Goal: Task Accomplishment & Management: Use online tool/utility

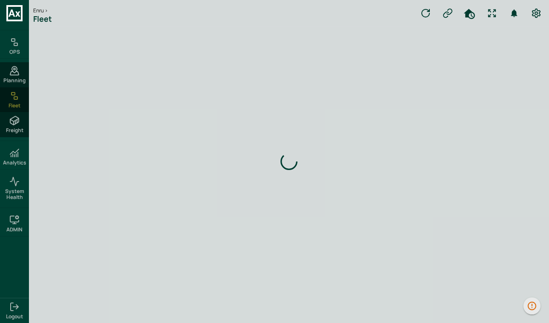
click at [19, 98] on icon at bounding box center [14, 96] width 10 height 10
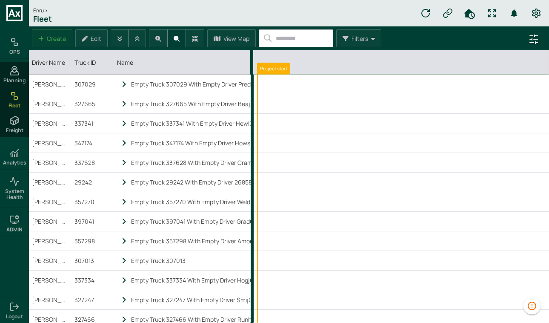
scroll to position [0, 3699]
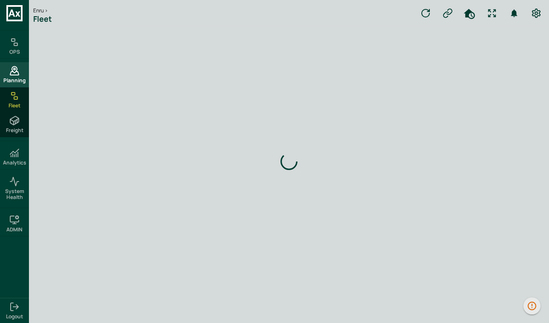
click at [13, 69] on icon at bounding box center [14, 71] width 10 height 10
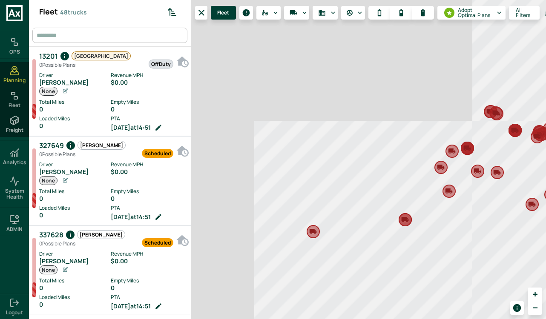
scroll to position [319, 158]
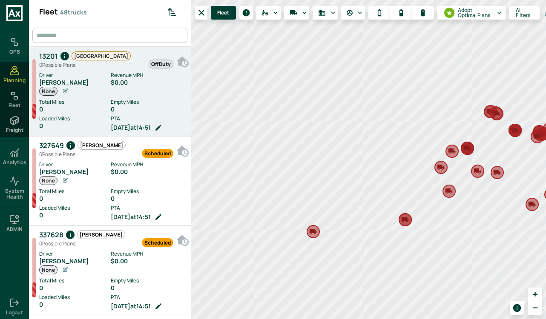
click at [131, 107] on div "0" at bounding box center [149, 109] width 76 height 7
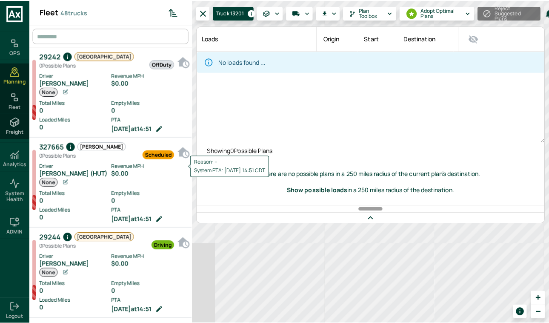
scroll to position [614, 0]
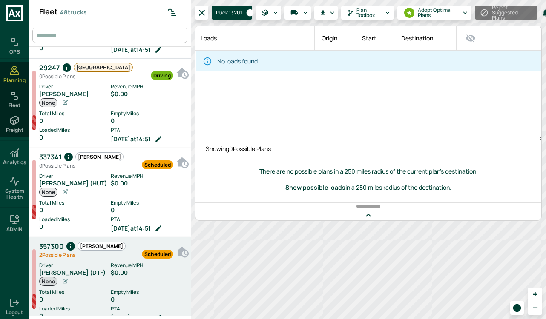
click at [126, 245] on div "Scheduled" at bounding box center [150, 250] width 48 height 19
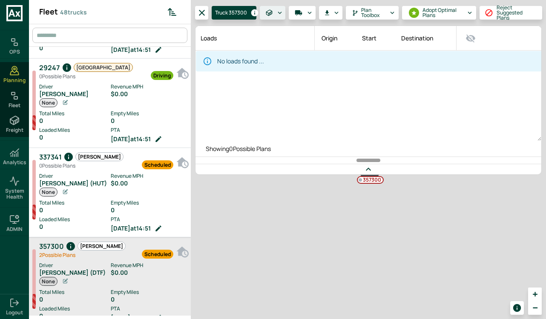
click at [276, 11] on icon "Loads" at bounding box center [280, 13] width 8 height 8
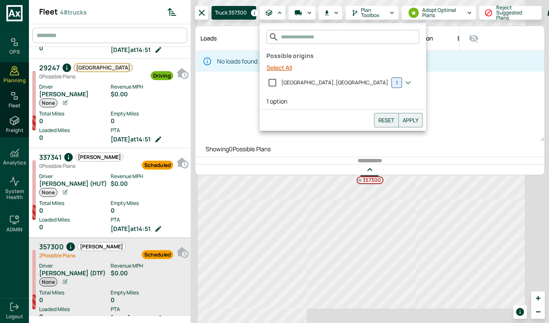
click at [291, 69] on button "Select All" at bounding box center [279, 68] width 32 height 16
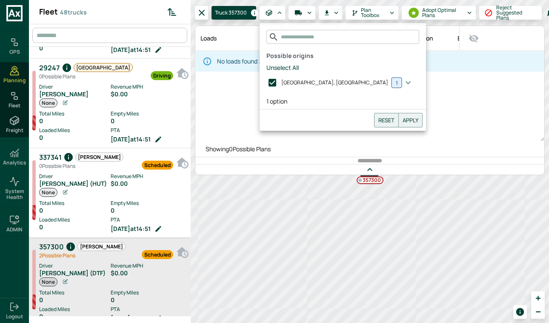
click at [346, 112] on div "Reset Apply" at bounding box center [343, 119] width 166 height 21
click at [398, 117] on button "Apply" at bounding box center [410, 120] width 24 height 14
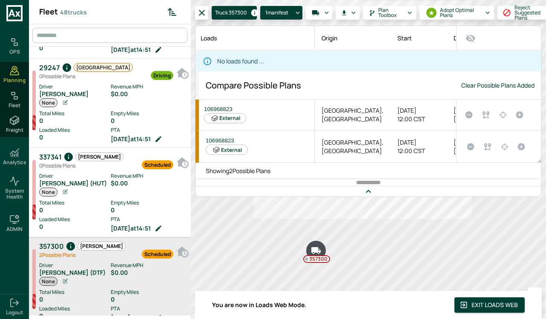
click at [520, 114] on icon "Set as the active plan" at bounding box center [519, 115] width 7 height 7
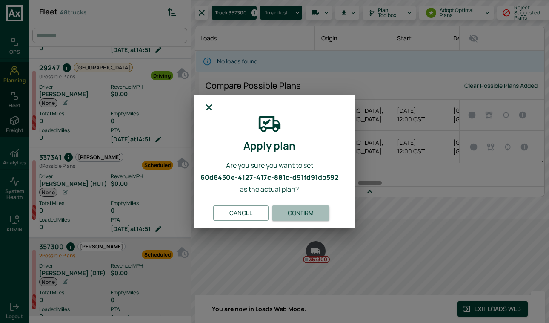
click at [315, 212] on button "Confirm" at bounding box center [300, 213] width 57 height 16
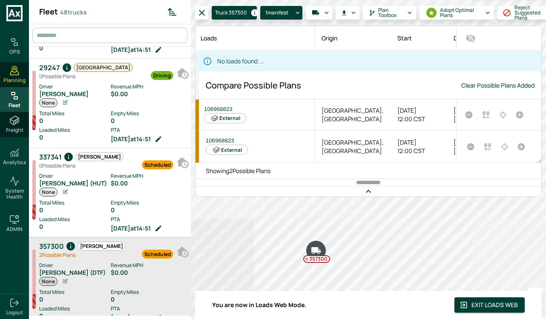
click at [20, 92] on div "Fleet" at bounding box center [14, 99] width 29 height 25
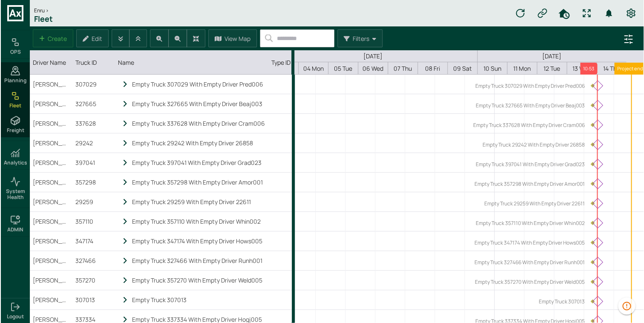
scroll to position [0, 3645]
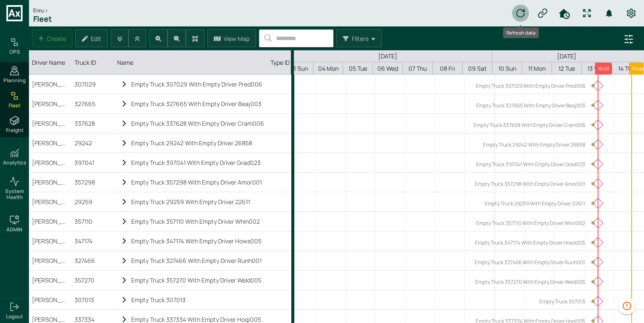
click at [526, 13] on button "Refresh data" at bounding box center [520, 13] width 17 height 17
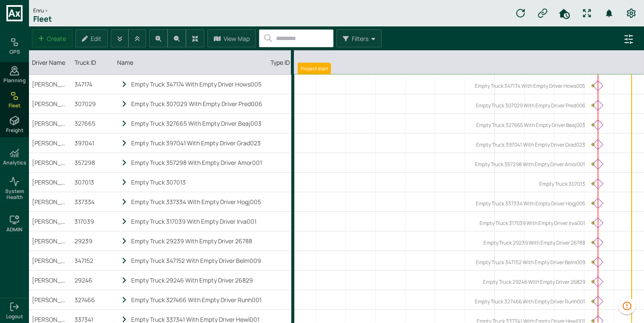
scroll to position [0, 3644]
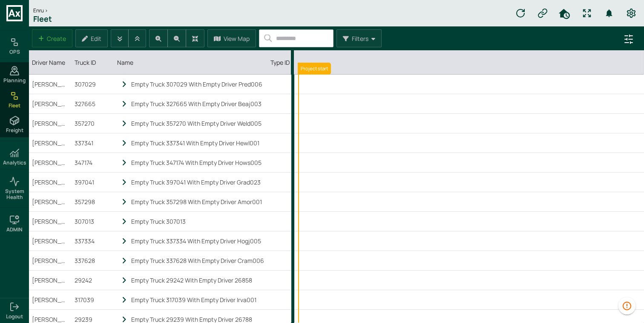
scroll to position [0, 3644]
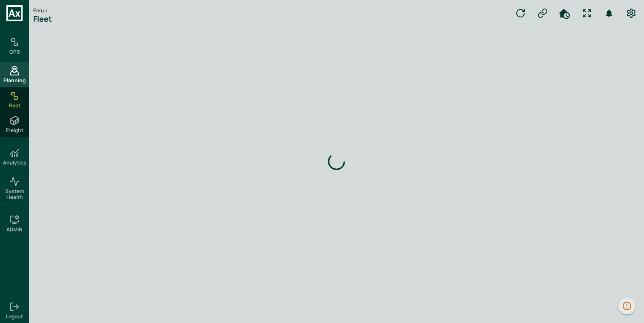
click at [25, 82] on span "Planning" at bounding box center [14, 80] width 22 height 6
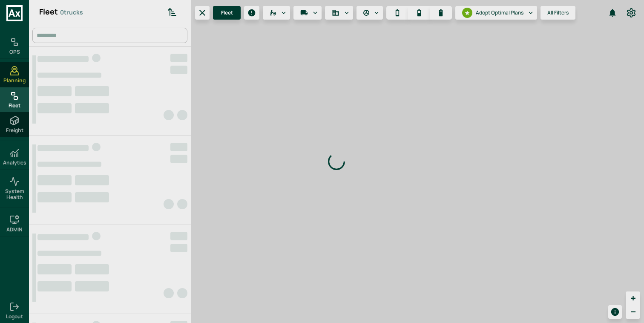
click at [16, 99] on rect at bounding box center [15, 98] width 3 height 3
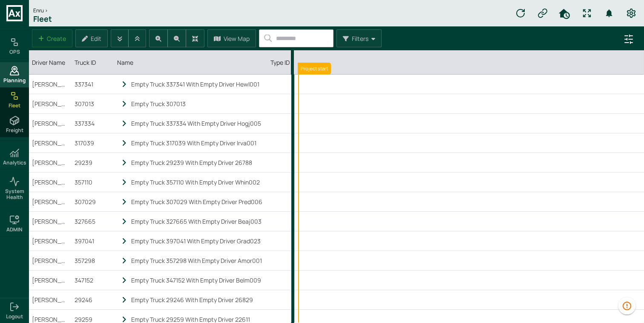
scroll to position [0, 3644]
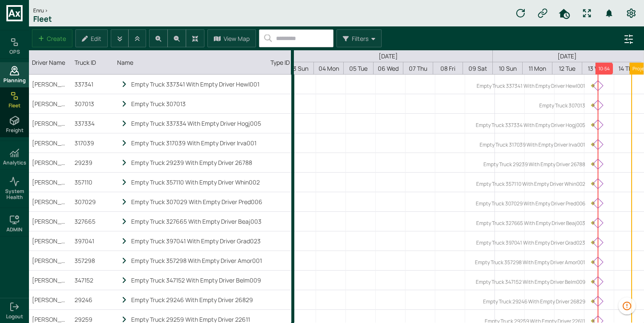
click at [16, 80] on span "Planning" at bounding box center [14, 80] width 22 height 6
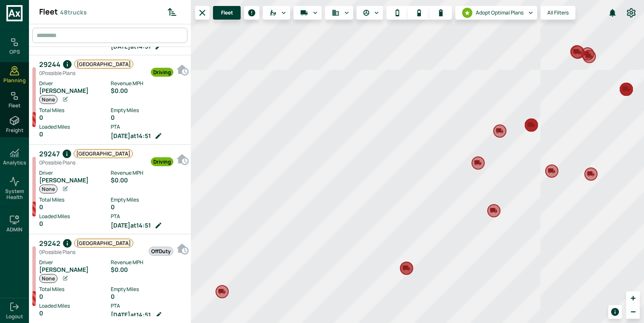
scroll to position [300, 0]
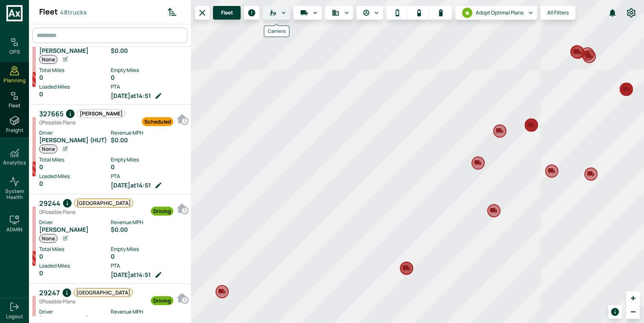
click at [276, 9] on button "Carriers" at bounding box center [276, 13] width 27 height 14
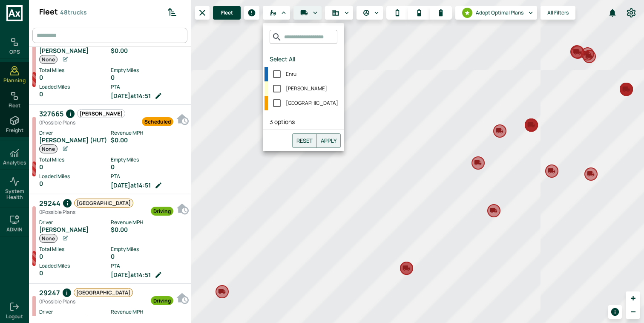
click at [306, 15] on icon "Run Plan Loads" at bounding box center [304, 13] width 8 height 8
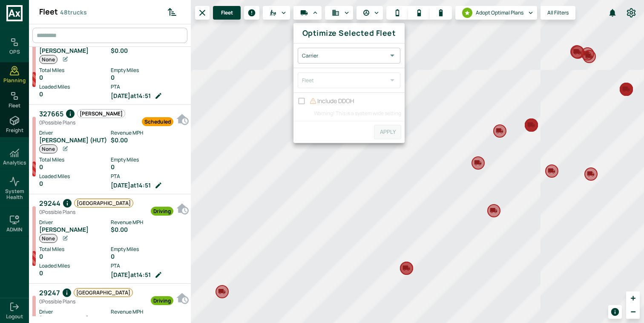
click at [335, 55] on body "OPS Planning Fleet Freight Analytics System Health ADMIN Logout Fleet 48 trucks…" at bounding box center [322, 161] width 644 height 323
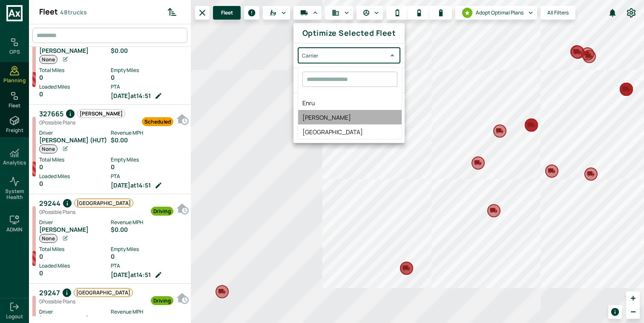
click at [338, 113] on span "[PERSON_NAME]" at bounding box center [349, 117] width 95 height 9
type input "*****"
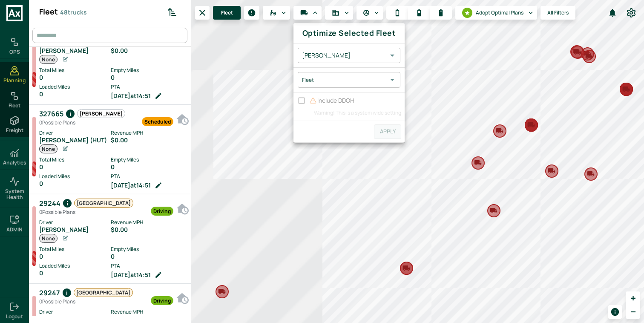
click at [348, 87] on div "Fleet ​" at bounding box center [348, 80] width 111 height 24
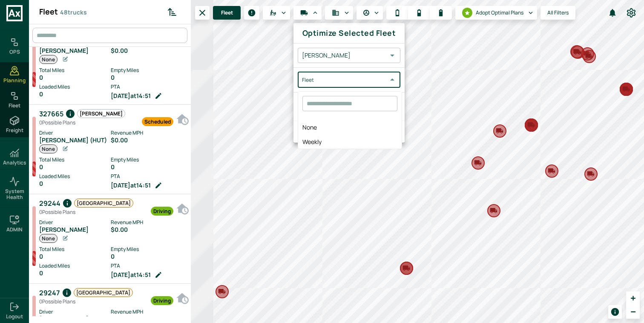
click at [340, 80] on body "OPS Planning Fleet Freight Analytics System Health ADMIN Logout Fleet 48 trucks…" at bounding box center [322, 161] width 644 height 323
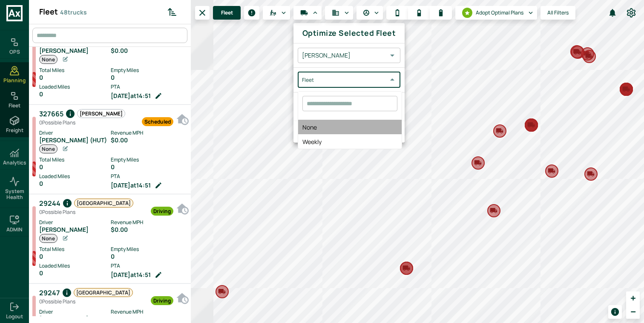
click at [332, 128] on span "None" at bounding box center [349, 127] width 95 height 9
type input "****"
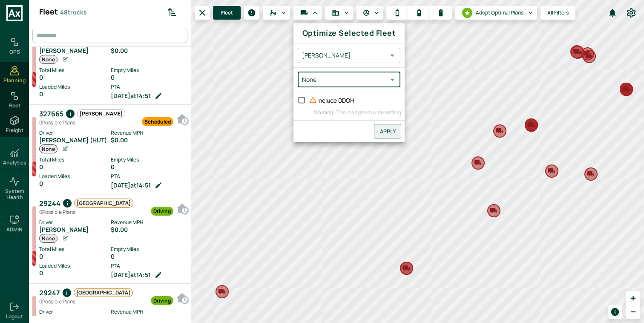
click at [389, 126] on button "Apply" at bounding box center [387, 131] width 27 height 14
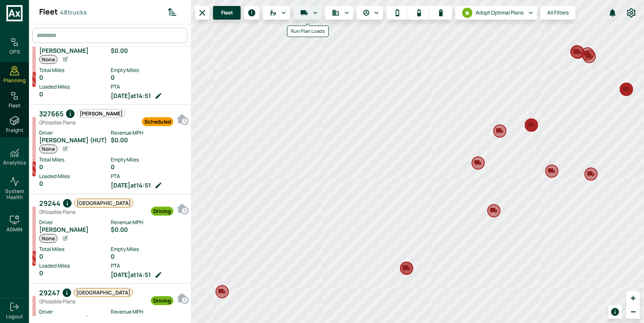
click at [309, 14] on button "Run Plan Loads" at bounding box center [307, 13] width 28 height 14
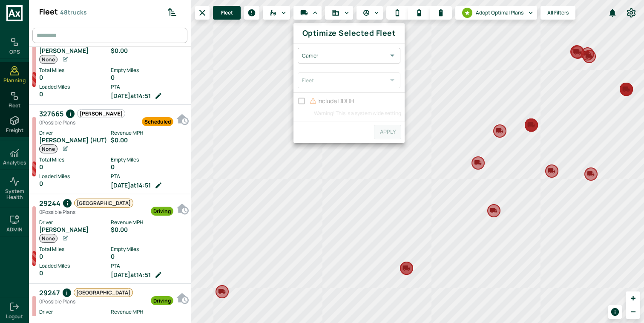
click at [338, 54] on body "OPS Planning Fleet Freight Analytics System Health ADMIN Logout Fleet 48 trucks…" at bounding box center [322, 161] width 644 height 323
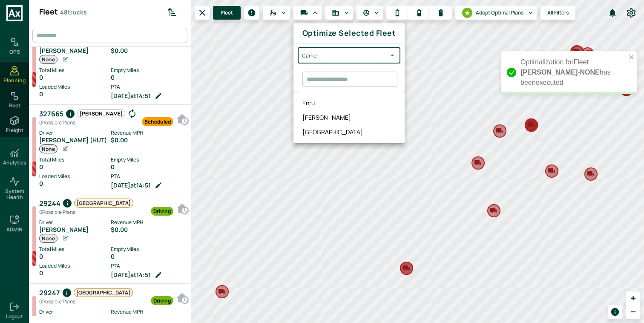
click at [336, 118] on span "[PERSON_NAME]" at bounding box center [349, 117] width 95 height 9
type input "*****"
click at [346, 81] on body "Optimalization for Fleet [PERSON_NAME]-NONE has been executed OPS Planning Flee…" at bounding box center [322, 161] width 644 height 323
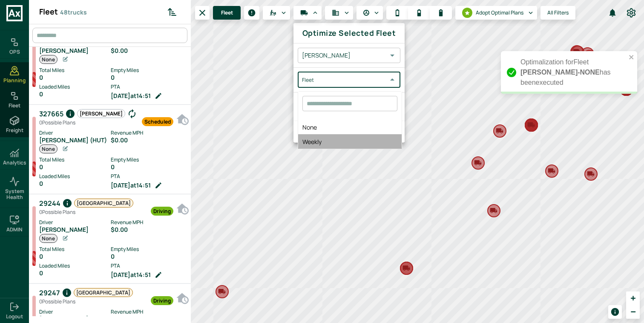
click at [339, 138] on span "Weekly" at bounding box center [349, 141] width 95 height 9
type input "******"
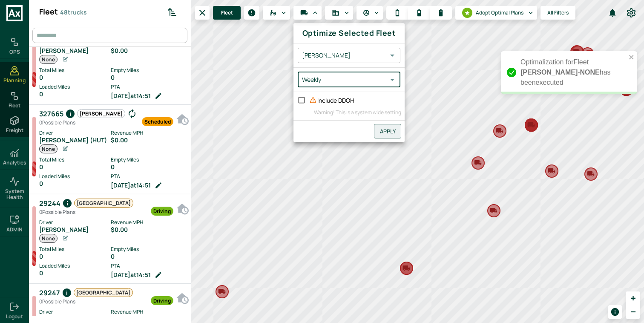
click at [386, 131] on button "Apply" at bounding box center [387, 131] width 27 height 14
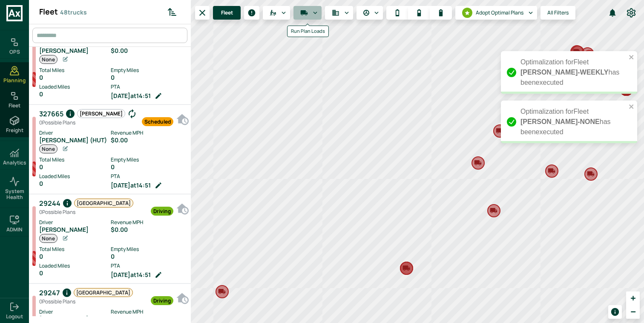
click at [309, 18] on button "Run Plan Loads" at bounding box center [307, 13] width 28 height 14
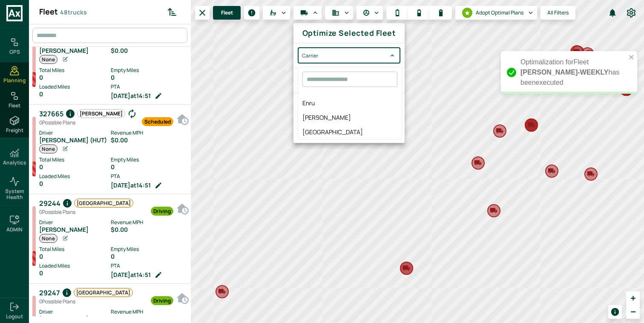
click at [325, 61] on body "Optimalization for Fleet [PERSON_NAME]-WEEKLY has been executed Optimalization …" at bounding box center [322, 161] width 644 height 323
click at [330, 134] on span "[GEOGRAPHIC_DATA]" at bounding box center [349, 131] width 95 height 9
type input "*****"
click at [342, 83] on body "Optimalization for Fleet [PERSON_NAME]-WEEKLY has been executed OPS Planning Fl…" at bounding box center [322, 161] width 644 height 323
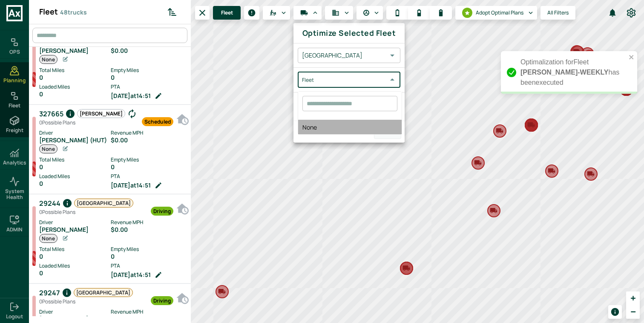
click at [342, 127] on span "None" at bounding box center [349, 127] width 95 height 9
type input "****"
click at [385, 126] on button "Apply" at bounding box center [387, 131] width 27 height 14
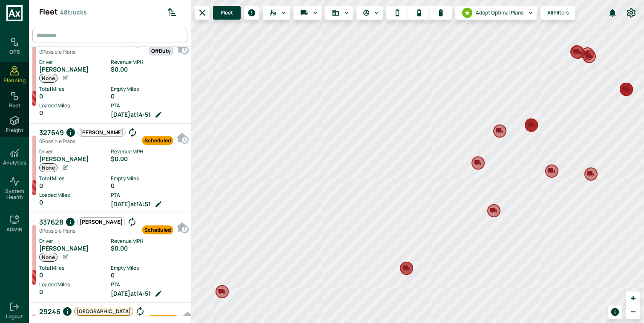
scroll to position [0, 0]
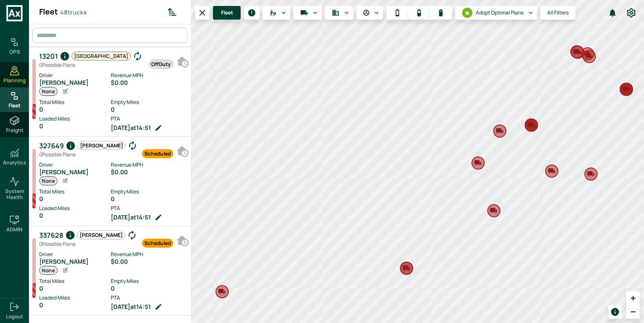
click at [19, 89] on div "Fleet" at bounding box center [14, 99] width 29 height 25
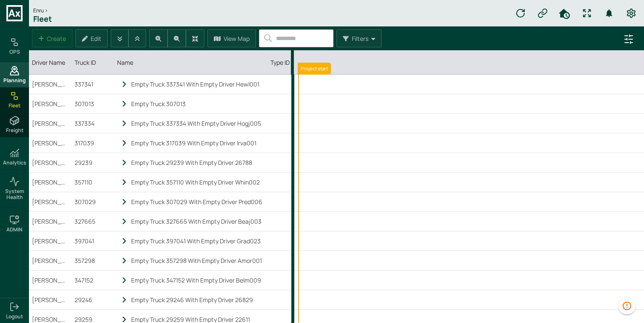
scroll to position [0, 3644]
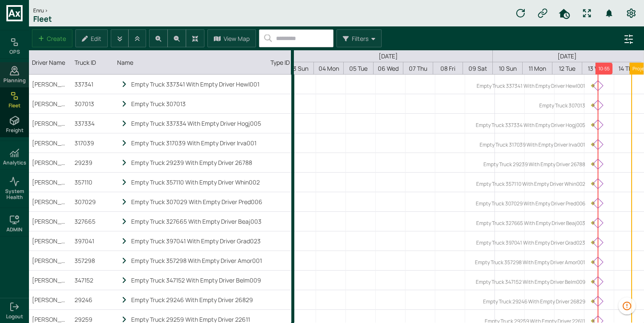
click at [17, 79] on span "Planning" at bounding box center [14, 80] width 22 height 6
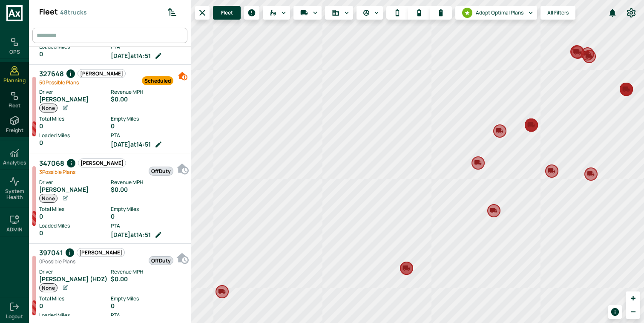
scroll to position [1281, 0]
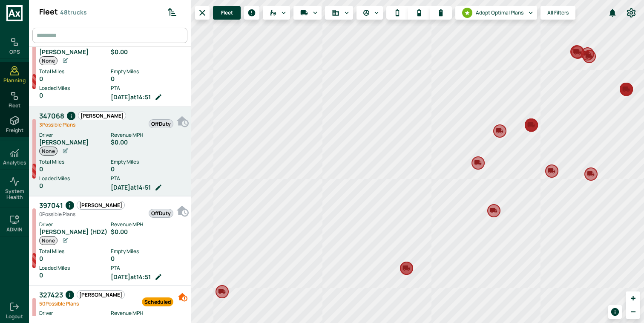
click at [120, 134] on label "Revenue MPH" at bounding box center [149, 135] width 76 height 8
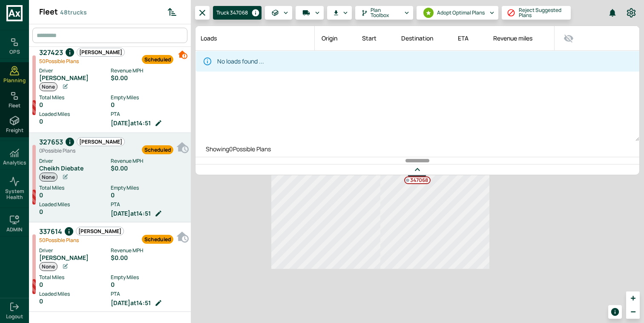
scroll to position [1505, 0]
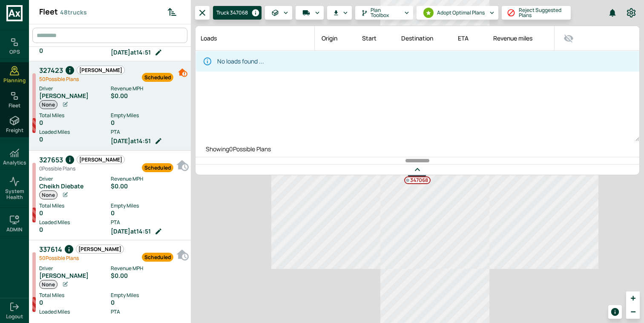
click at [113, 119] on div "0" at bounding box center [149, 122] width 76 height 7
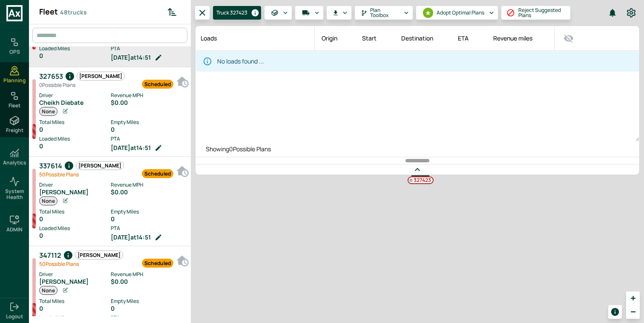
scroll to position [1601, 0]
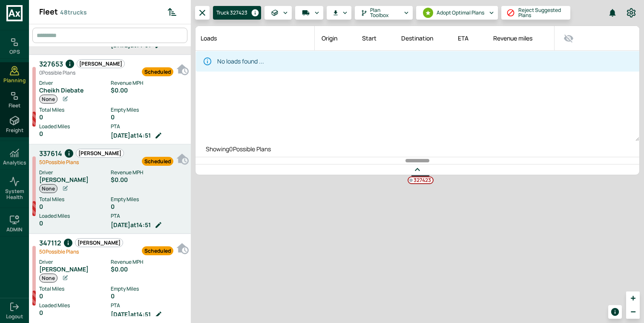
click at [120, 169] on label "Revenue MPH" at bounding box center [149, 173] width 76 height 8
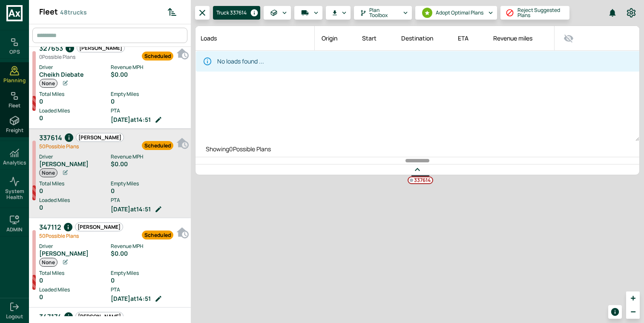
scroll to position [1618, 0]
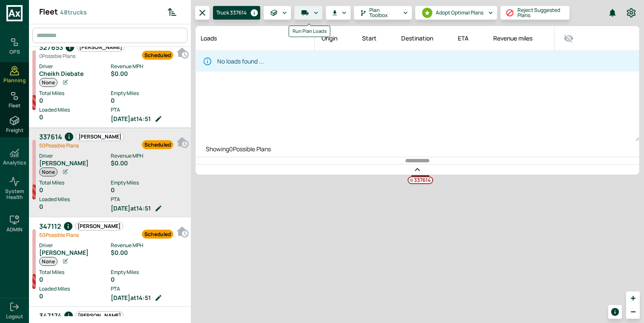
click at [308, 16] on icon "Run Plan Loads" at bounding box center [305, 13] width 8 height 8
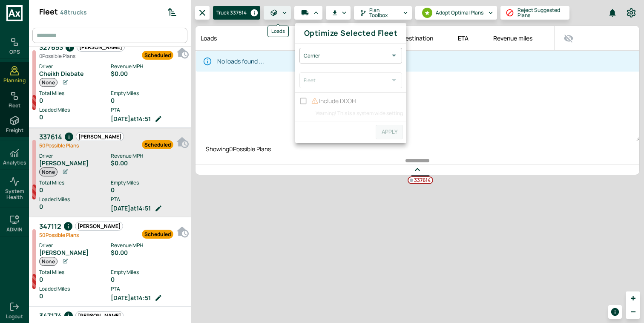
click at [277, 16] on icon "Loads" at bounding box center [273, 12] width 7 height 7
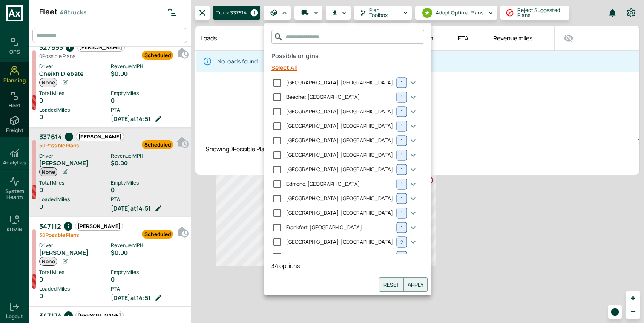
click at [288, 70] on button "Select All" at bounding box center [284, 68] width 32 height 16
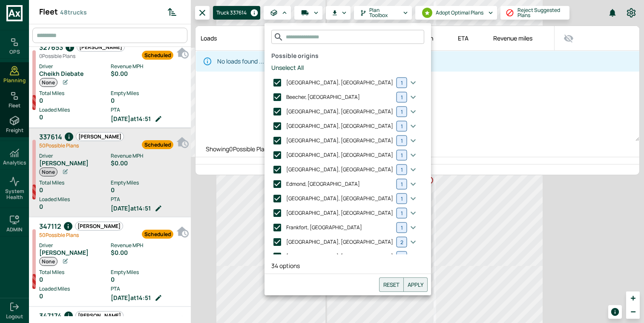
click at [403, 282] on button "Apply" at bounding box center [415, 284] width 24 height 14
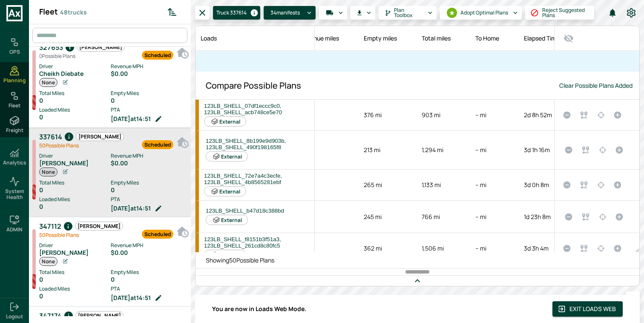
scroll to position [0, 365]
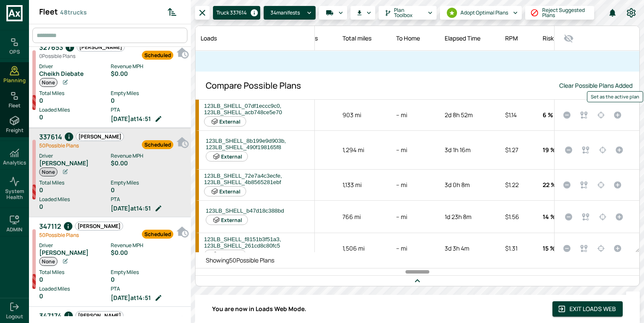
click at [614, 114] on icon "Set as the active plan" at bounding box center [617, 115] width 7 height 7
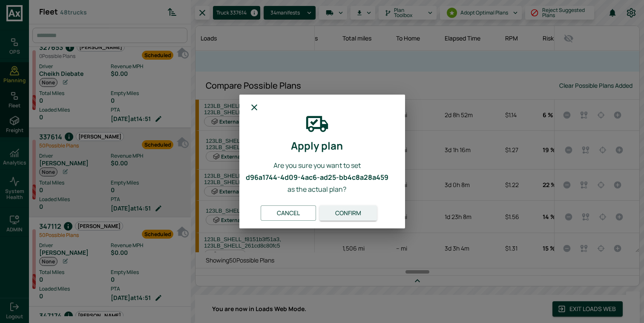
click at [364, 208] on button "Confirm" at bounding box center [347, 213] width 57 height 16
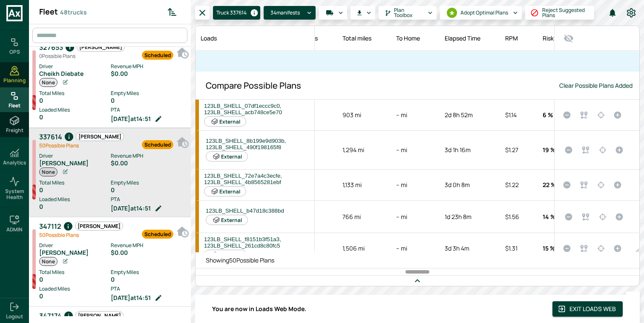
click at [19, 103] on span "Fleet" at bounding box center [15, 106] width 12 height 6
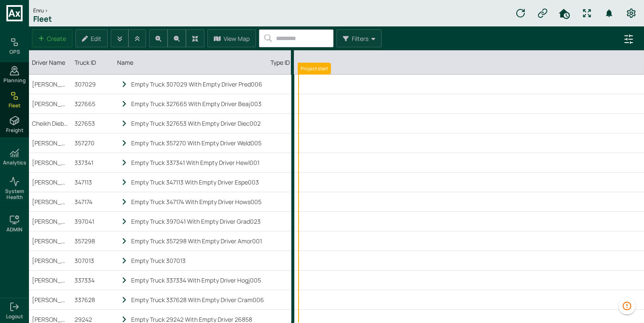
scroll to position [0, 3704]
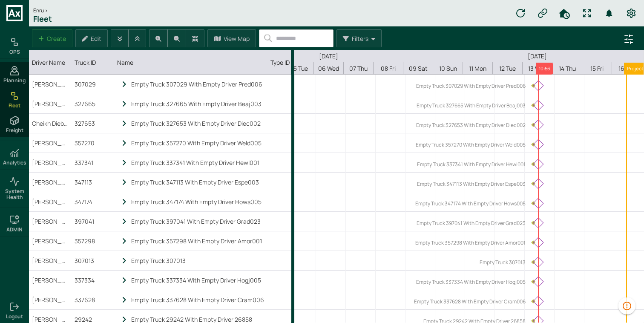
click at [19, 103] on span "Fleet" at bounding box center [15, 106] width 12 height 6
click at [16, 80] on span "Planning" at bounding box center [14, 80] width 22 height 6
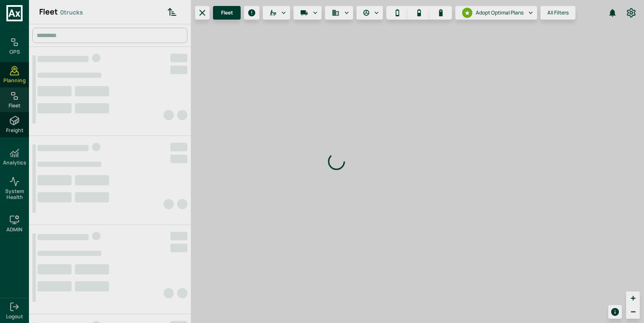
click at [18, 91] on icon at bounding box center [14, 96] width 10 height 10
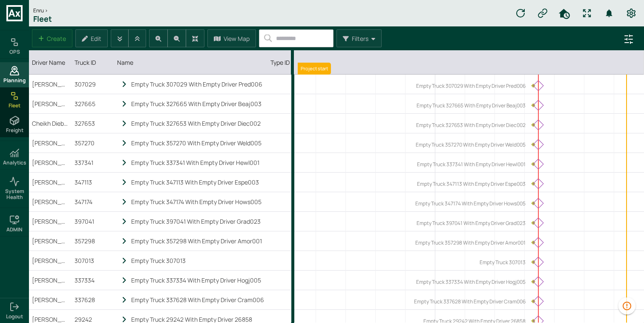
scroll to position [0, 3704]
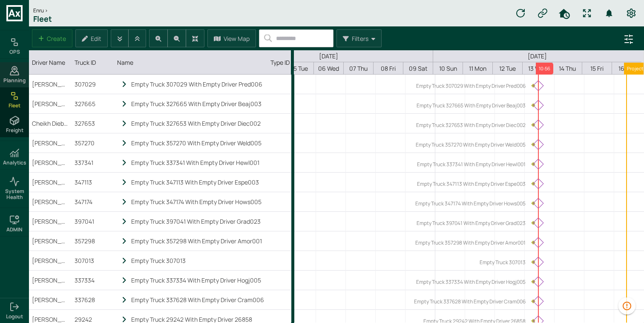
click at [23, 72] on div "Planning" at bounding box center [14, 74] width 29 height 25
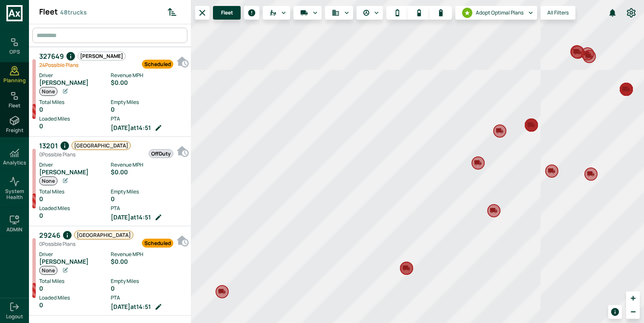
scroll to position [319, 158]
click at [20, 98] on div "Fleet" at bounding box center [14, 99] width 29 height 25
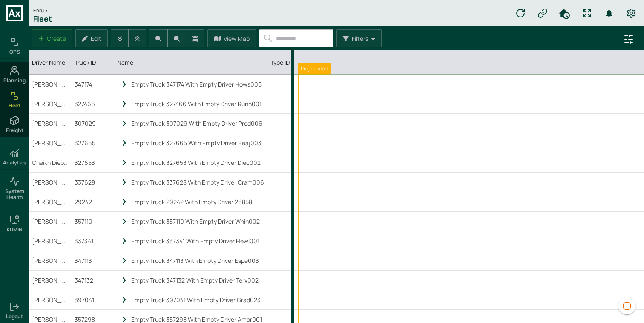
scroll to position [0, 3734]
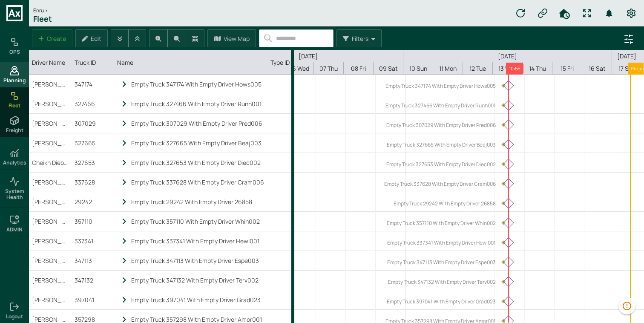
click at [11, 74] on icon at bounding box center [14, 71] width 10 height 10
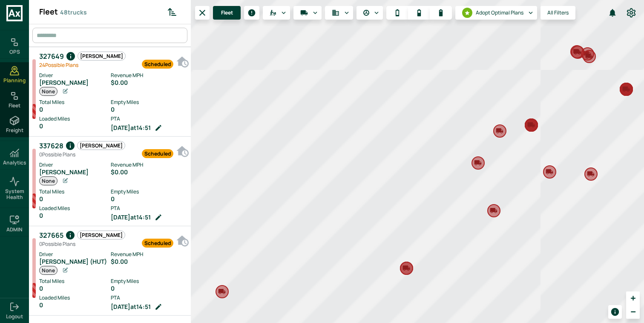
scroll to position [319, 158]
click at [118, 104] on label "Empty Miles" at bounding box center [149, 102] width 76 height 8
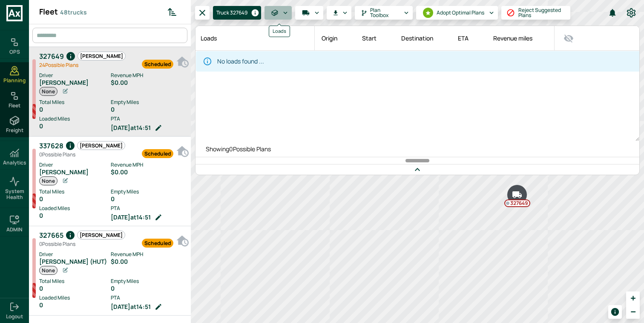
click at [290, 9] on button "Loads" at bounding box center [277, 13] width 27 height 14
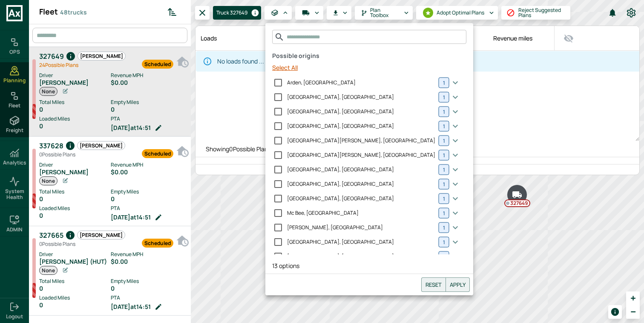
click at [295, 64] on button "Select All" at bounding box center [285, 68] width 32 height 16
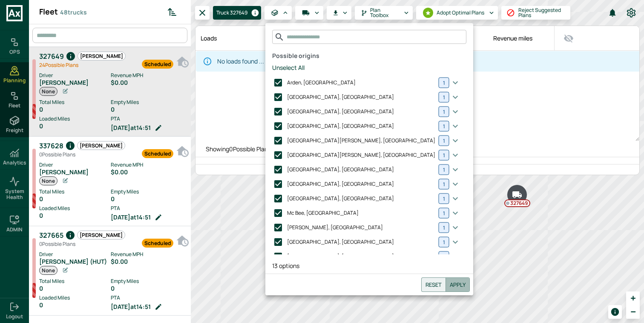
click at [445, 284] on button "Apply" at bounding box center [457, 284] width 24 height 14
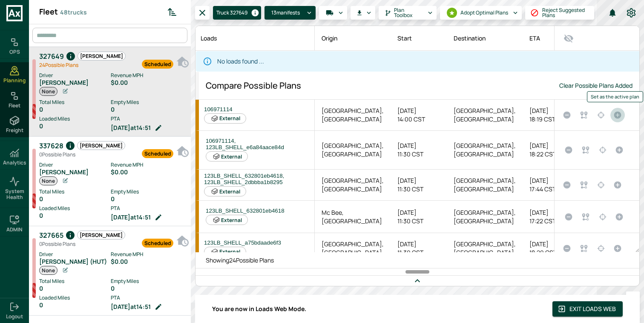
click at [615, 117] on icon "Set as the active plan" at bounding box center [617, 115] width 7 height 7
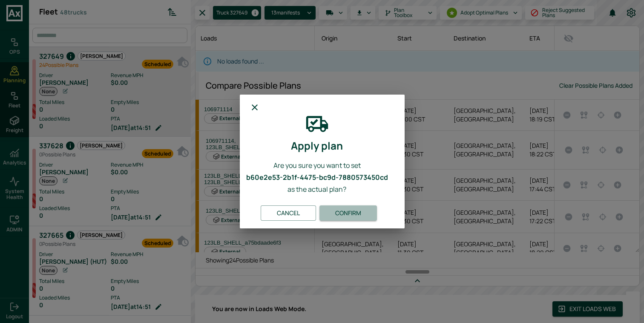
click at [358, 210] on button "Confirm" at bounding box center [347, 213] width 57 height 16
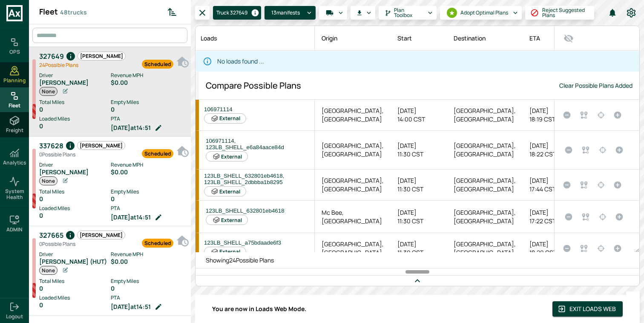
click at [19, 101] on div "Fleet" at bounding box center [14, 99] width 29 height 25
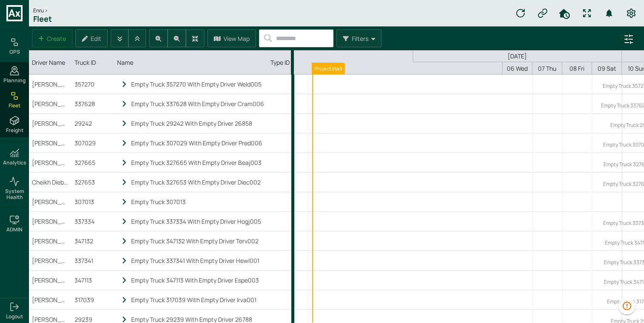
scroll to position [0, 218]
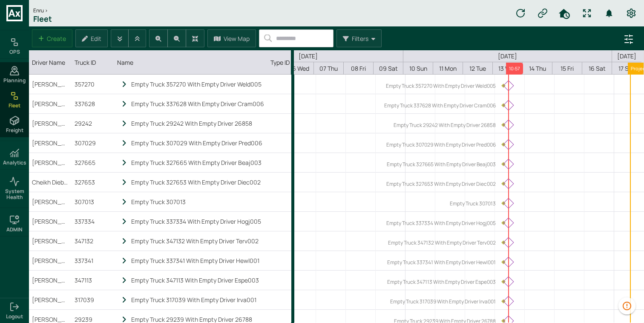
click at [19, 101] on div "Fleet" at bounding box center [14, 99] width 29 height 25
